Goal: Communication & Community: Answer question/provide support

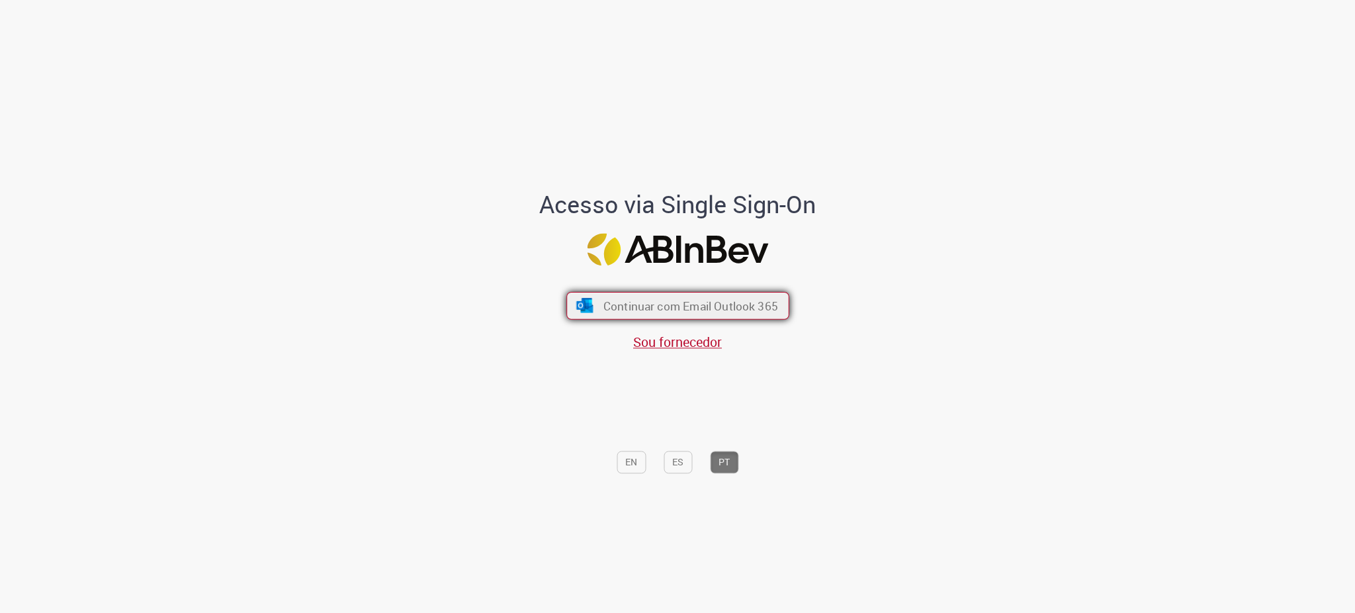
click at [636, 300] on span "Continuar com Email Outlook 365" at bounding box center [690, 305] width 175 height 15
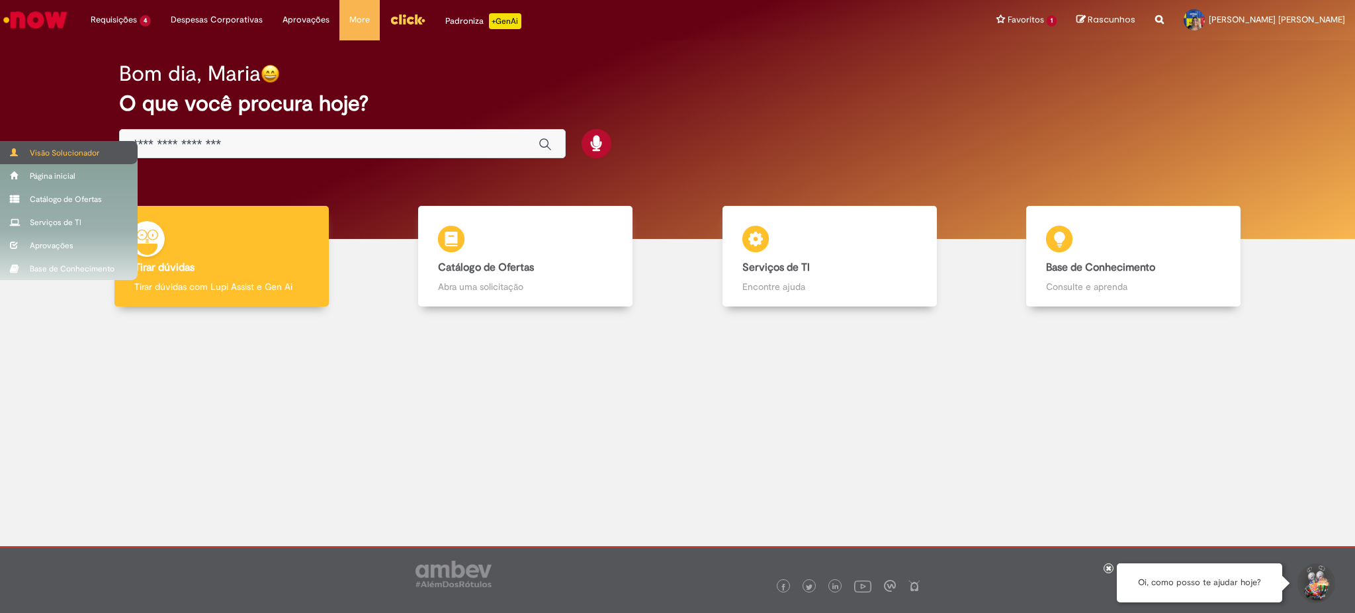
click at [15, 146] on div "Visão Solucionador" at bounding box center [69, 152] width 138 height 23
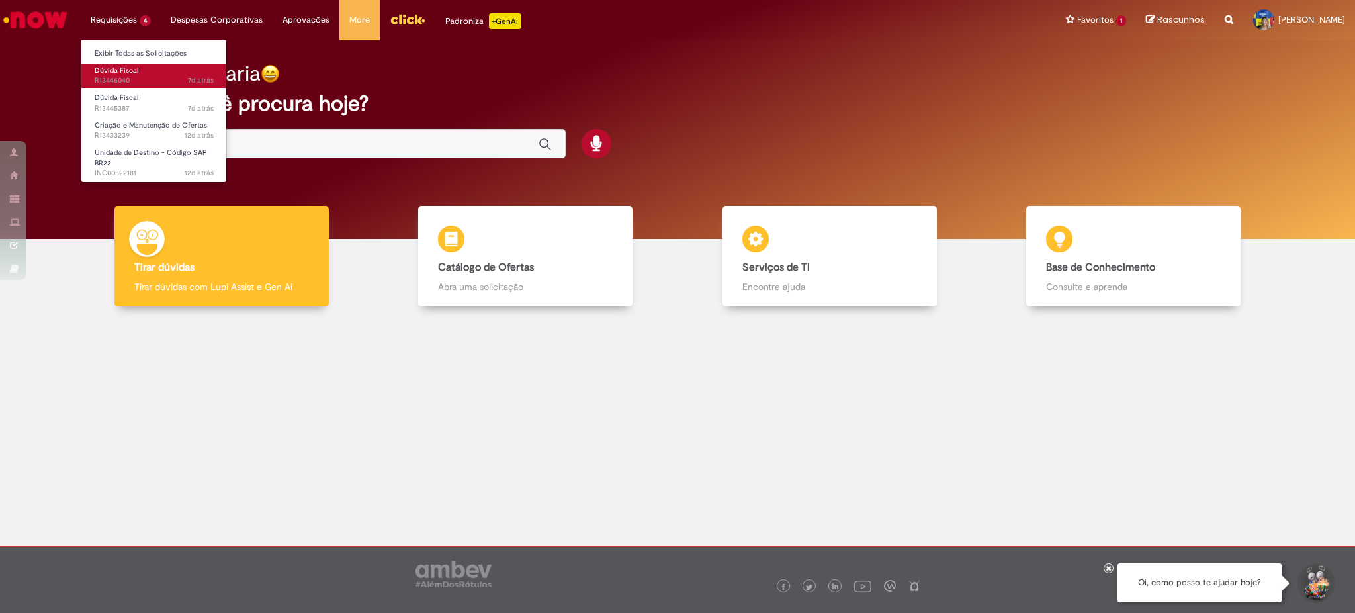
click at [109, 71] on span "Dúvida Fiscal" at bounding box center [117, 70] width 44 height 10
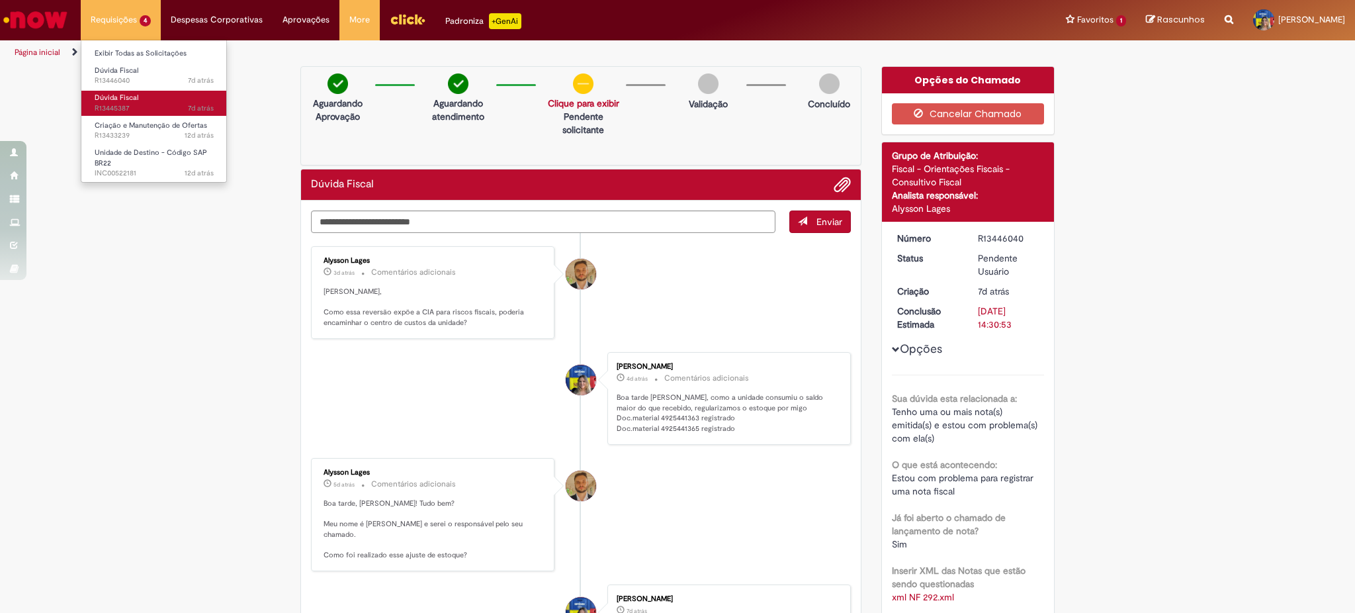
click at [122, 108] on span "7d atrás 7 dias atrás R13445387" at bounding box center [154, 108] width 119 height 11
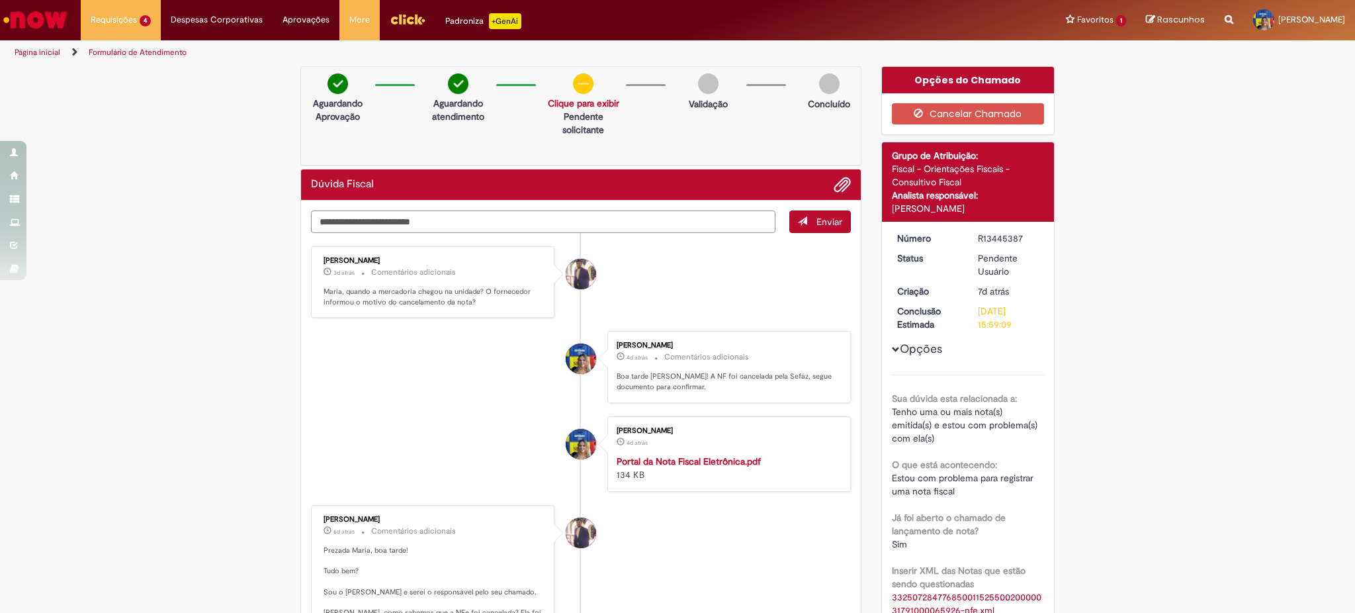
click at [669, 222] on textarea "Digite sua mensagem aqui..." at bounding box center [543, 221] width 464 height 22
type textarea "*"
type textarea "**********"
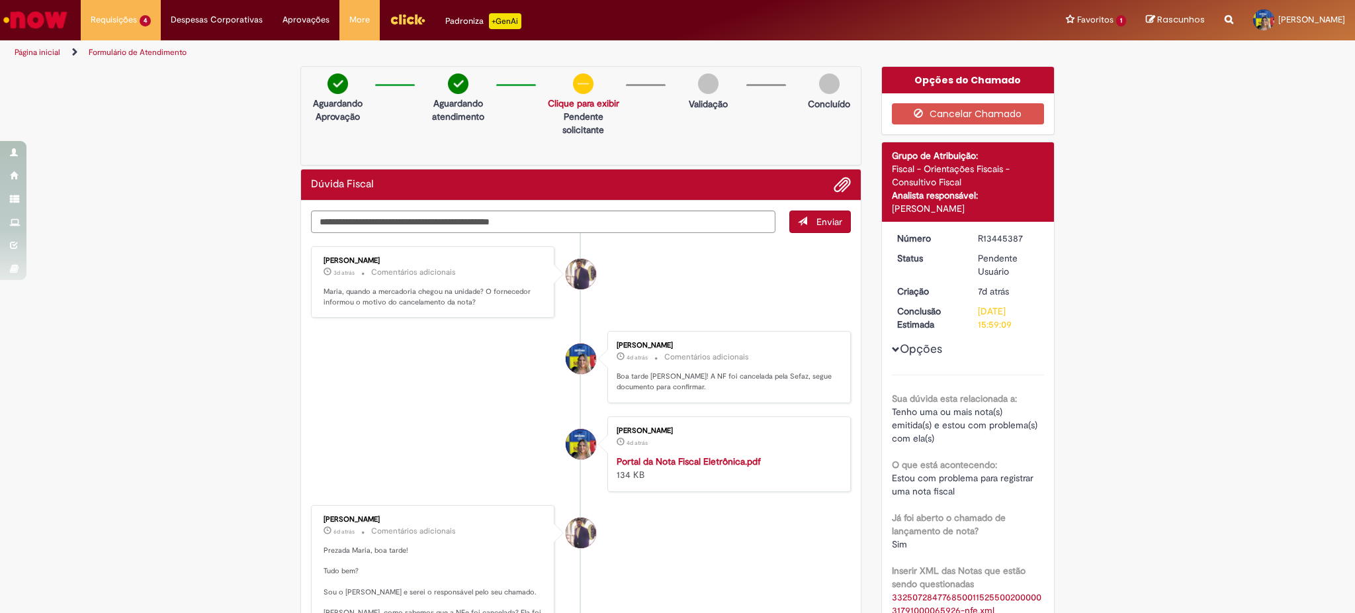
click at [809, 218] on button "Enviar" at bounding box center [820, 221] width 62 height 22
